Goal: Information Seeking & Learning: Learn about a topic

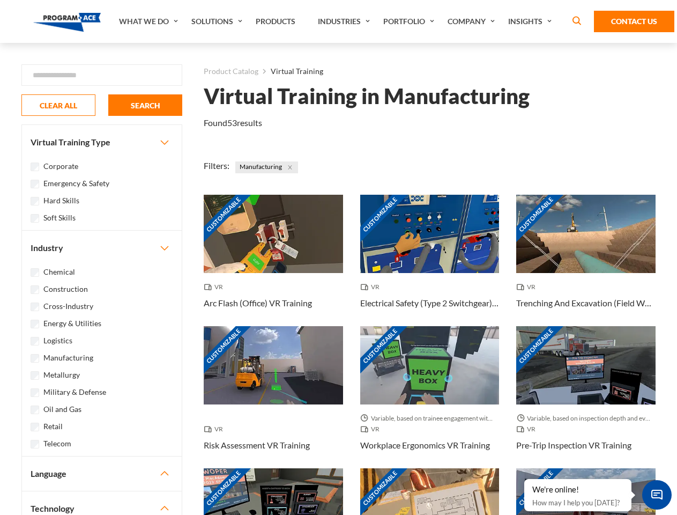
click at [150, 21] on link "What We Do" at bounding box center [150, 21] width 72 height 43
click at [218, 21] on link "Solutions" at bounding box center [218, 21] width 64 height 43
click at [345, 21] on link "Industries" at bounding box center [344, 21] width 65 height 43
click at [473, 21] on link "Company" at bounding box center [472, 21] width 61 height 43
click at [532, 21] on link "Insights" at bounding box center [531, 21] width 57 height 43
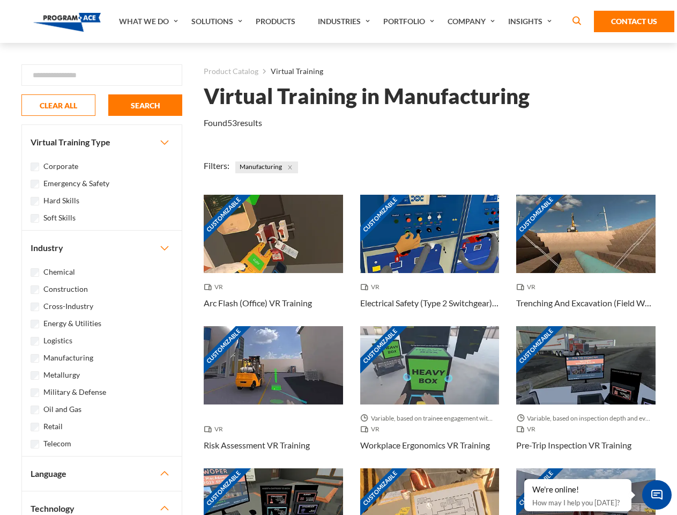
click at [0, 0] on div "Blog White Papers News" at bounding box center [0, 0] width 0 height 0
click at [0, 0] on strong "How Virtual Learning Can Enhance Workforce Productivity: A Guide for L&D Manage…" at bounding box center [0, 0] width 0 height 0
click at [657, 494] on span "Minimize live chat window" at bounding box center [656, 494] width 39 height 39
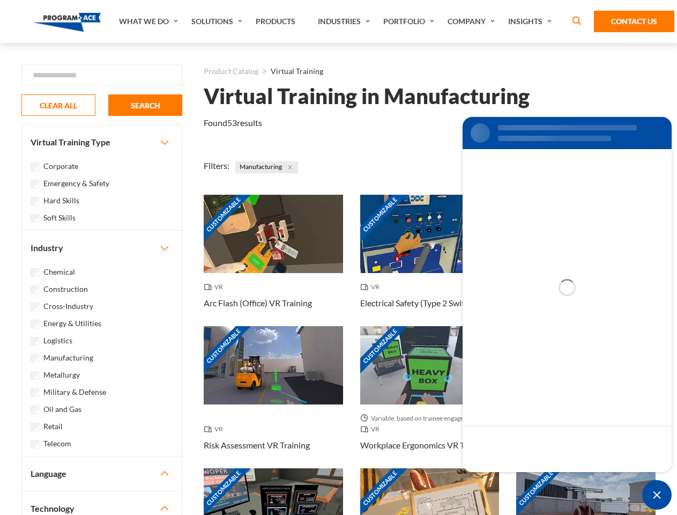
click at [525, 479] on div "Customizable" at bounding box center [585, 507] width 139 height 78
